Goal: Check status: Check status

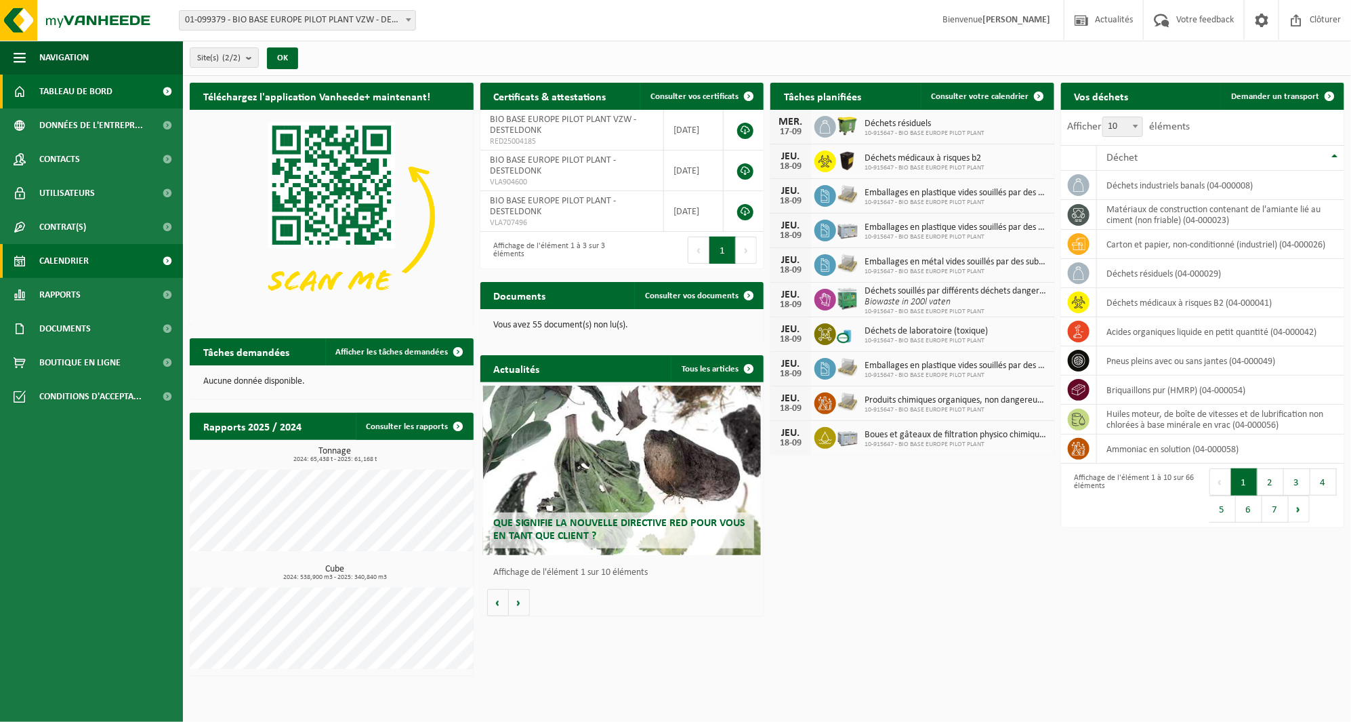
click at [111, 257] on link "Calendrier" at bounding box center [91, 261] width 183 height 34
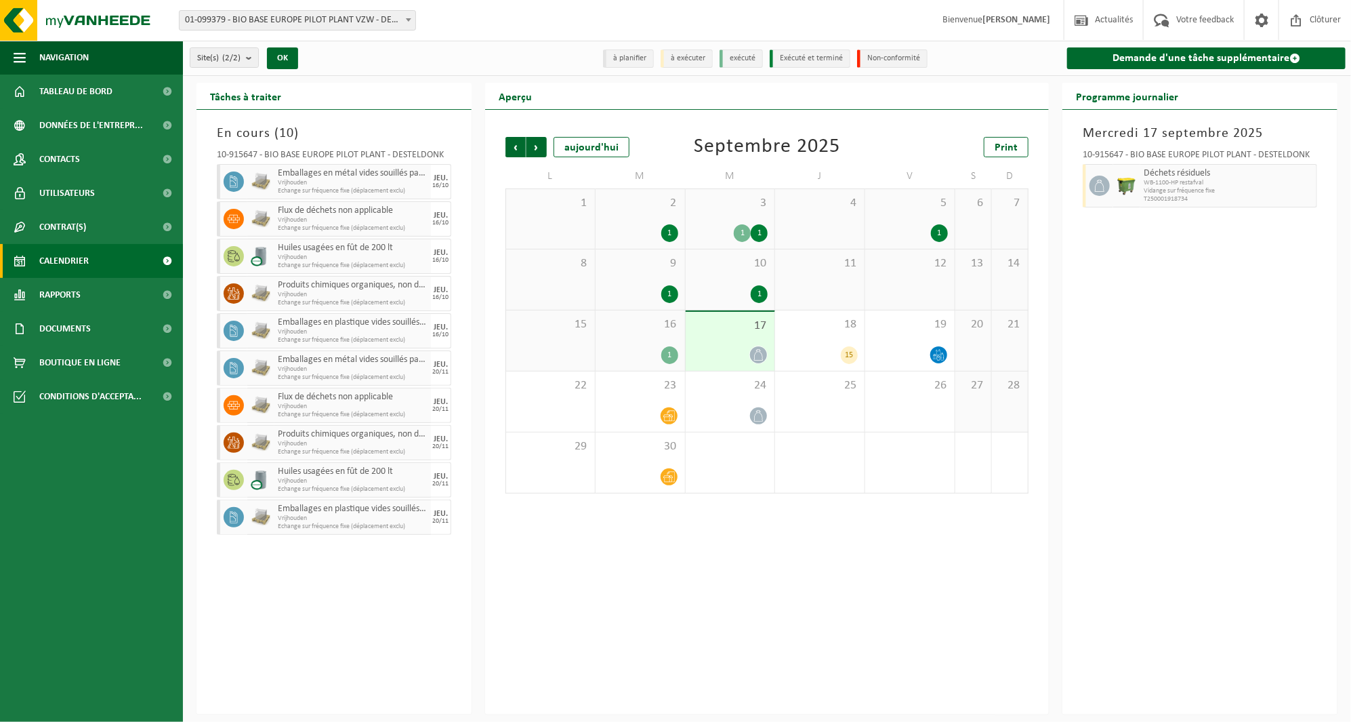
click at [890, 451] on span "3" at bounding box center [910, 446] width 76 height 15
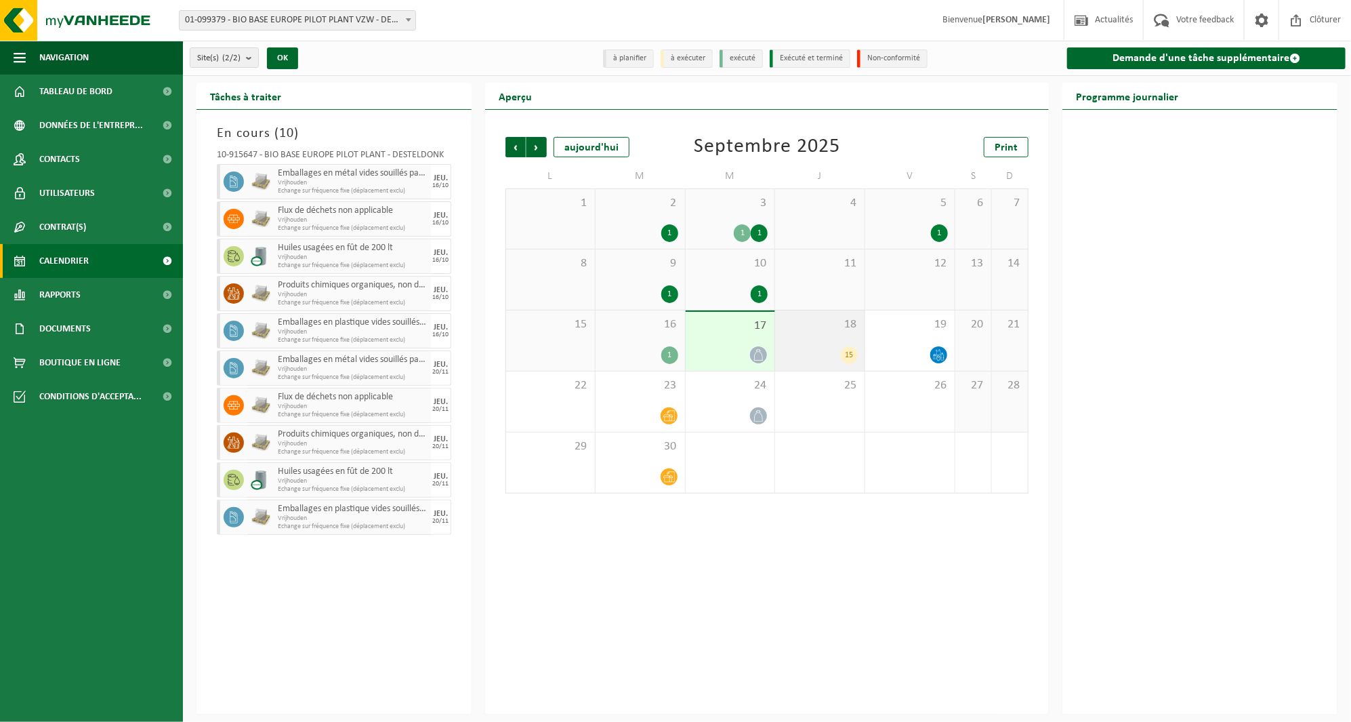
click at [817, 348] on div "15" at bounding box center [820, 355] width 76 height 18
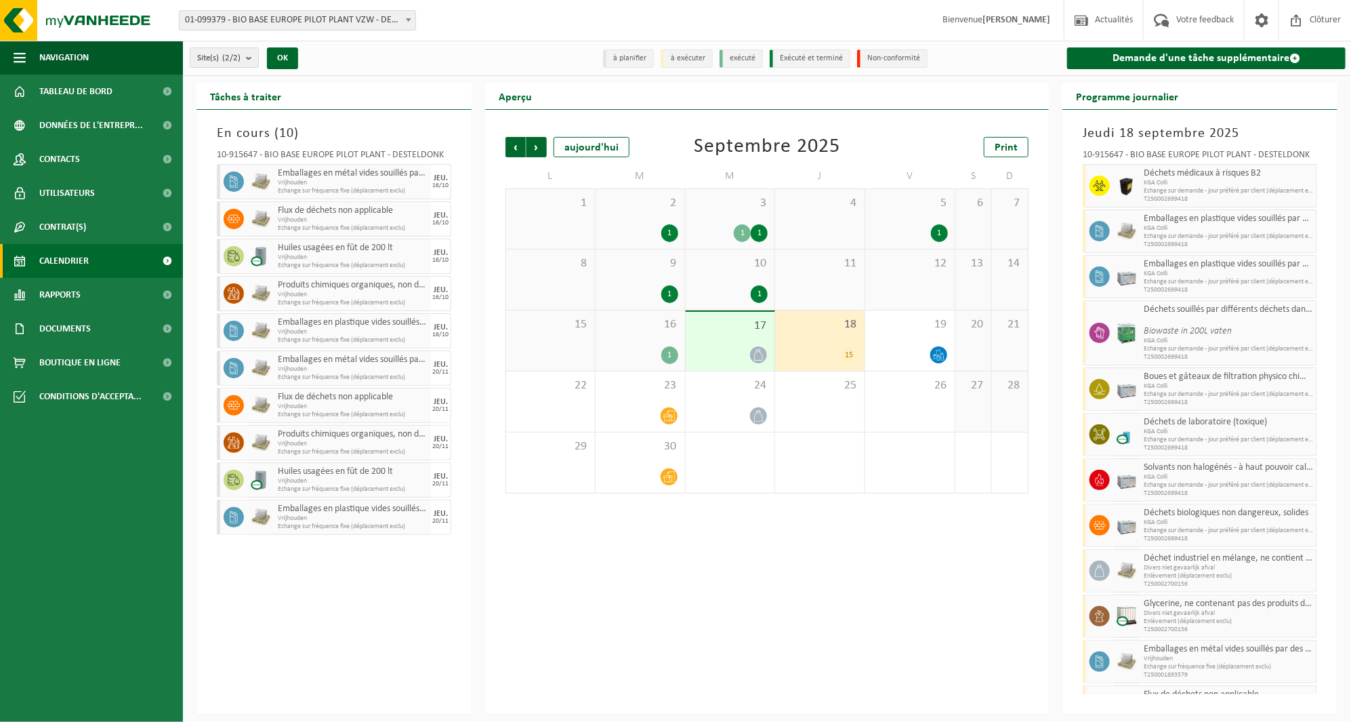
click at [742, 340] on div "17" at bounding box center [730, 341] width 89 height 59
